Goal: Information Seeking & Learning: Learn about a topic

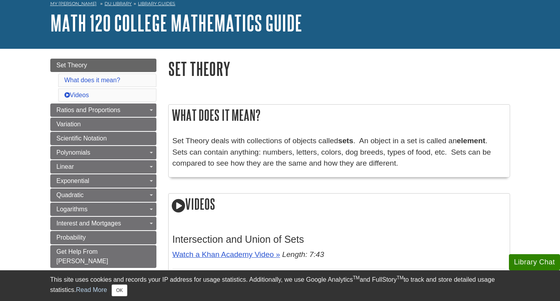
scroll to position [79, 0]
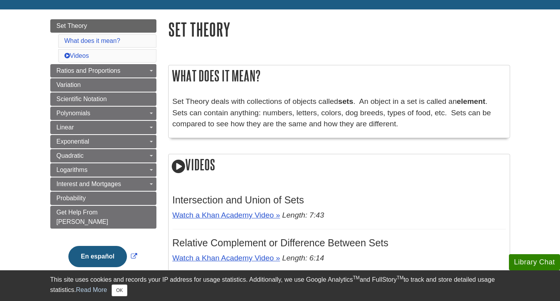
click at [245, 109] on p "Set Theory deals with collections of objects called sets . An object in a set i…" at bounding box center [340, 113] width 334 height 34
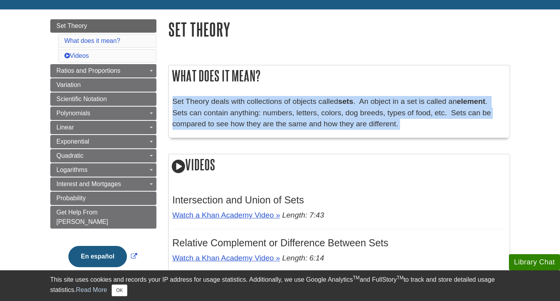
click at [245, 109] on p "Set Theory deals with collections of objects called sets . An object in a set i…" at bounding box center [340, 113] width 334 height 34
click at [240, 109] on p "Set Theory deals with collections of objects called sets . An object in a set i…" at bounding box center [340, 113] width 334 height 34
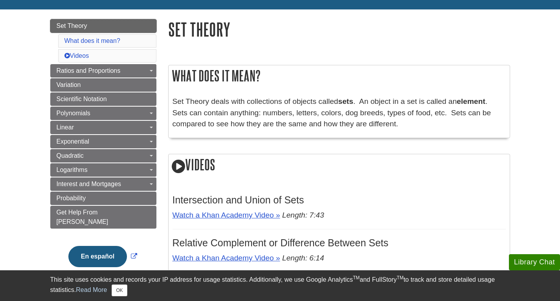
click at [101, 26] on link "Set Theory" at bounding box center [103, 25] width 106 height 13
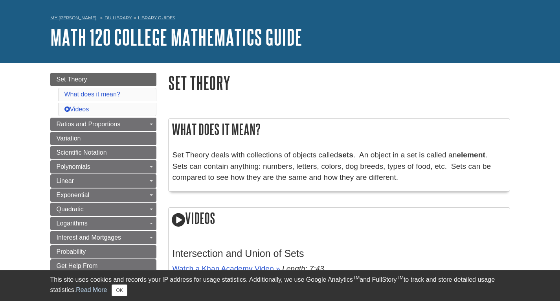
scroll to position [39, 0]
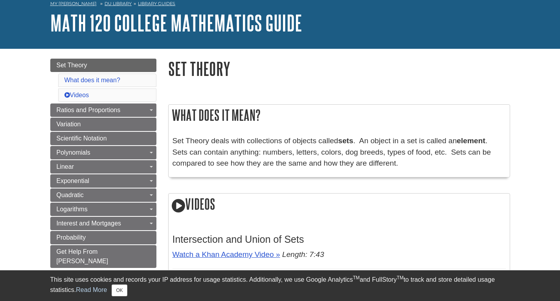
click at [255, 147] on p "Set Theory deals with collections of objects called sets . An object in a set i…" at bounding box center [340, 152] width 334 height 34
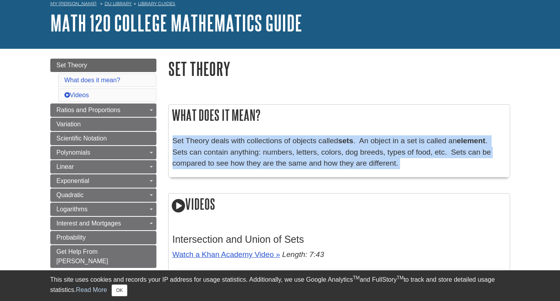
click at [255, 147] on p "Set Theory deals with collections of objects called sets . An object in a set i…" at bounding box center [340, 152] width 334 height 34
click at [258, 148] on p "Set Theory deals with collections of objects called sets . An object in a set i…" at bounding box center [340, 152] width 334 height 34
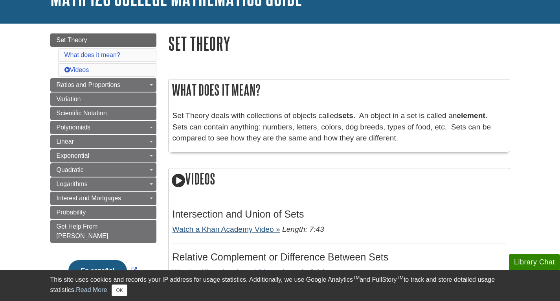
scroll to position [79, 0]
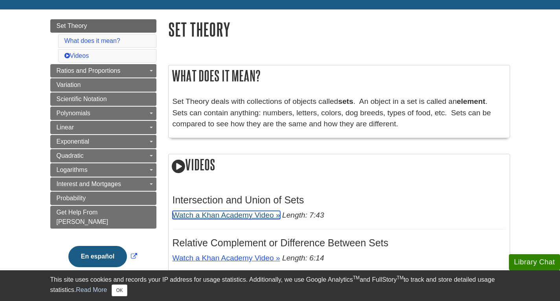
click at [239, 213] on link "Watch a Khan Academy Video »" at bounding box center [227, 215] width 108 height 8
drag, startPoint x: 206, startPoint y: 213, endPoint x: 175, endPoint y: 152, distance: 68.8
click at [175, 152] on div "What does it mean? Set Theory deals with collections of objects called sets . A…" at bounding box center [339, 194] width 342 height 258
click at [179, 166] on icon at bounding box center [178, 167] width 13 height 16
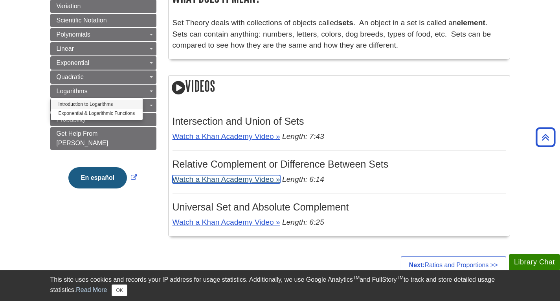
scroll to position [118, 0]
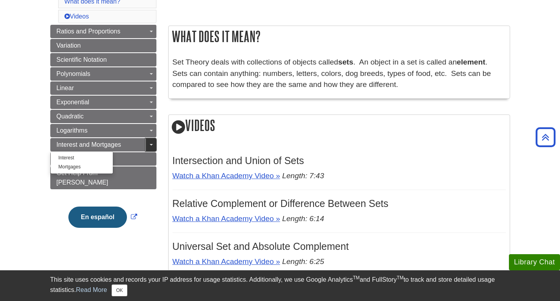
click at [146, 145] on link "Toggle Dropdown" at bounding box center [151, 144] width 11 height 13
click at [150, 142] on link "Toggle Dropdown" at bounding box center [151, 144] width 11 height 13
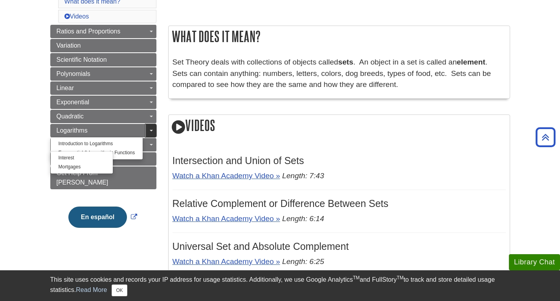
click at [153, 128] on link "Toggle Dropdown" at bounding box center [151, 130] width 11 height 13
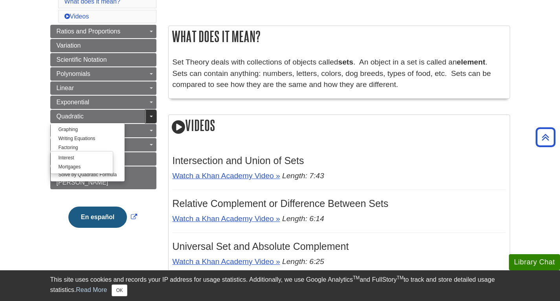
click at [152, 119] on link "Toggle Dropdown" at bounding box center [151, 116] width 11 height 13
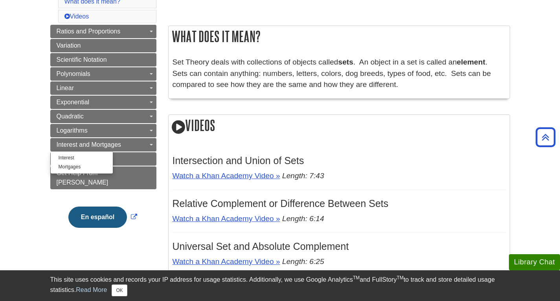
click at [29, 95] on body "Library Chat This site uses cookies and records your IP address for usage stati…" at bounding box center [280, 204] width 560 height 645
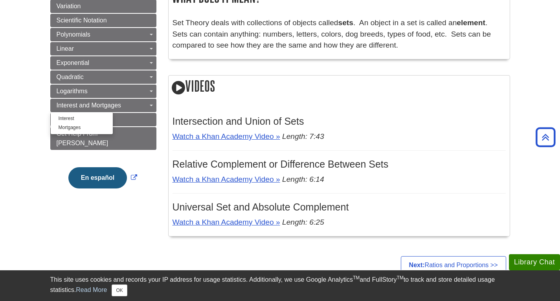
click at [17, 138] on body "Library Chat This site uses cookies and records your IP address for usage stati…" at bounding box center [280, 165] width 560 height 645
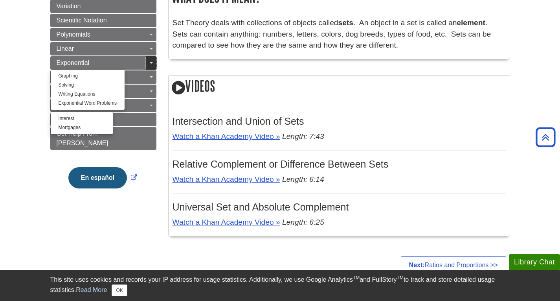
scroll to position [118, 0]
